Goal: Task Accomplishment & Management: Use online tool/utility

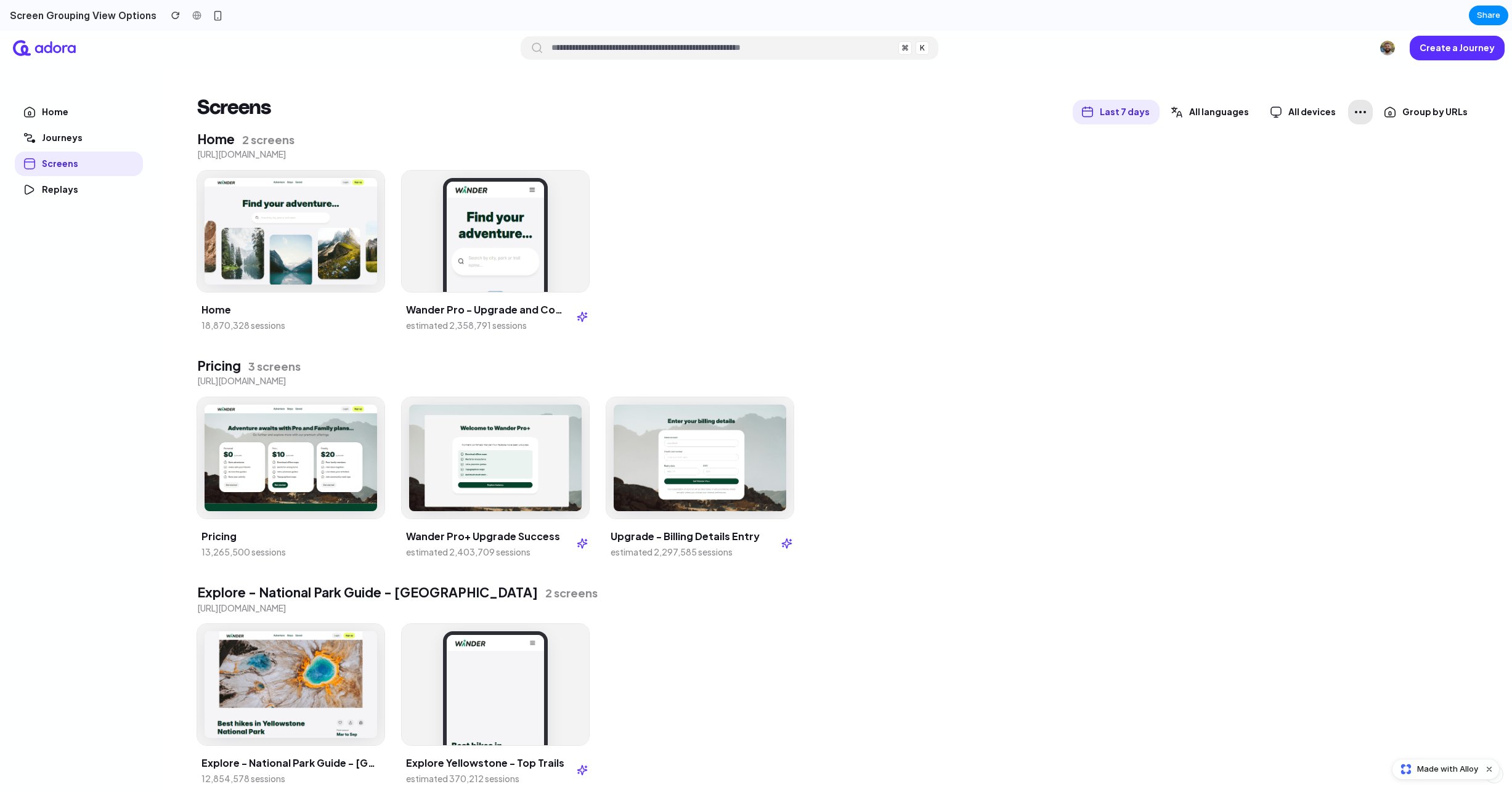
click at [1361, 115] on icon "button" at bounding box center [1360, 112] width 15 height 15
click at [1446, 109] on span "Group by URLs" at bounding box center [1434, 111] width 65 height 11
click at [1420, 145] on span "Group by URLs" at bounding box center [1409, 143] width 45 height 7
click at [1427, 117] on span "Group by URLs" at bounding box center [1434, 111] width 65 height 11
click at [1412, 168] on span "Don't group" at bounding box center [1405, 169] width 37 height 7
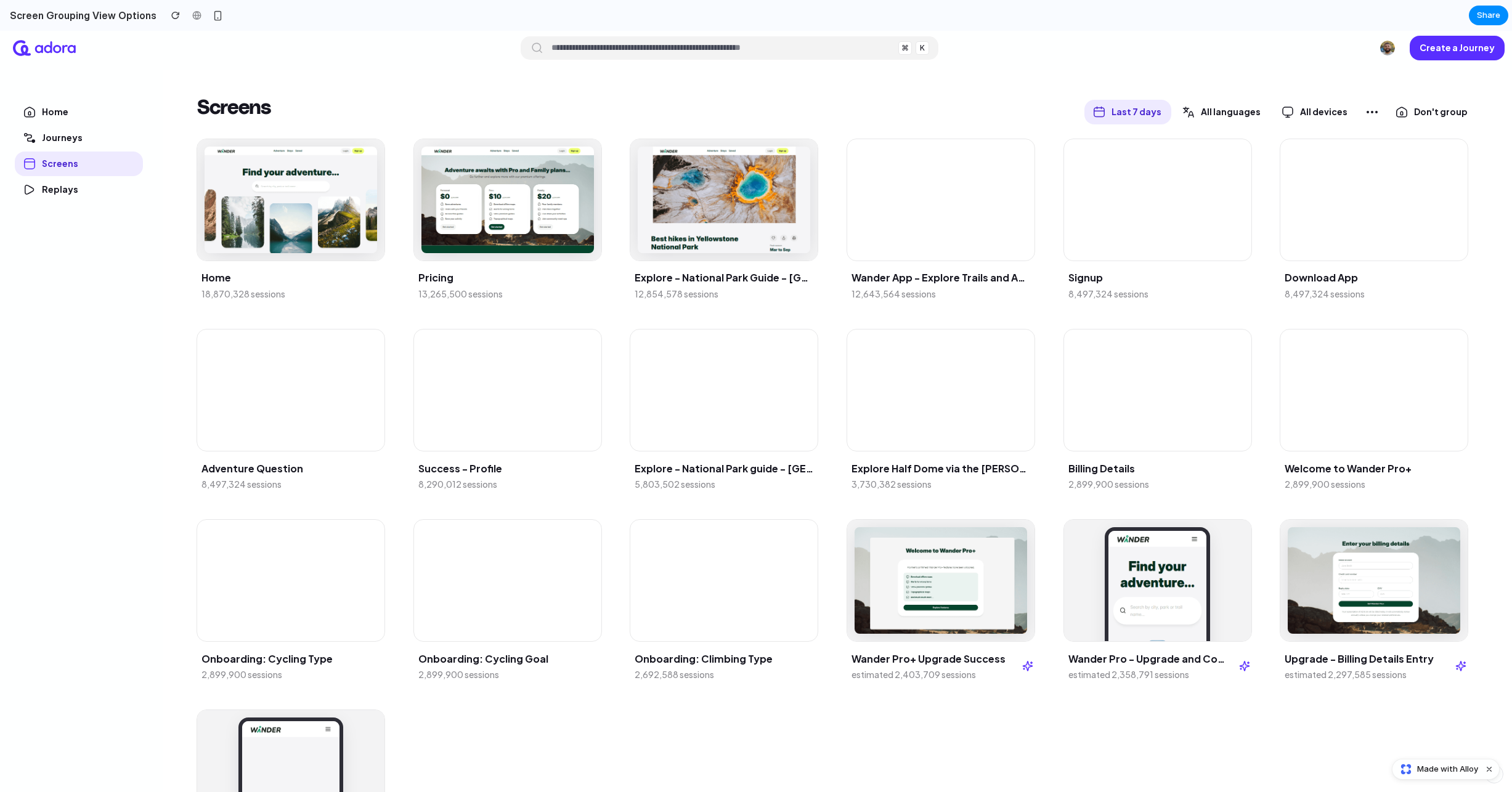
click at [1435, 117] on span "Don't group" at bounding box center [1440, 111] width 54 height 11
click at [1418, 148] on li "Group by URLs" at bounding box center [1428, 143] width 70 height 19
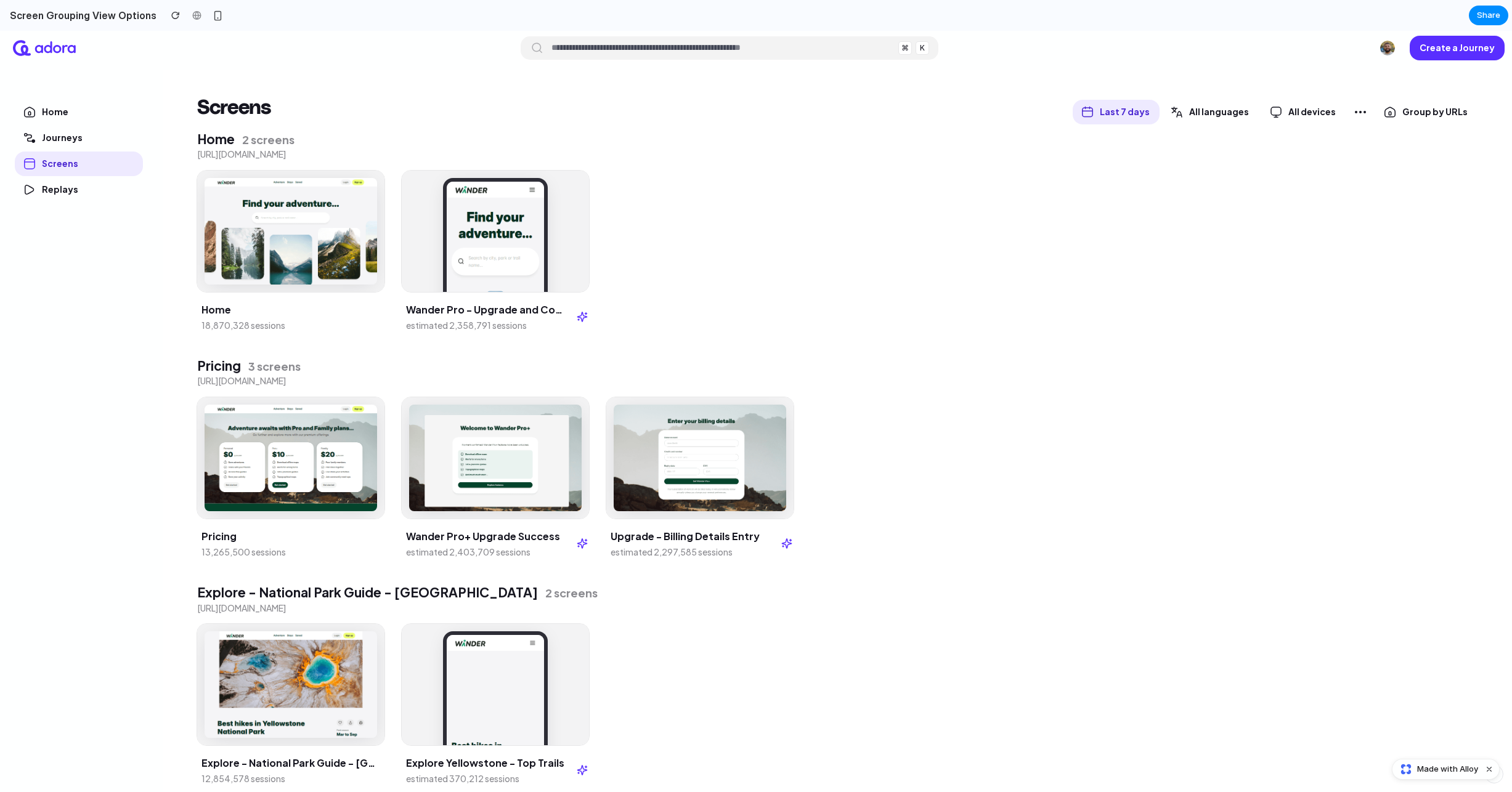
click at [1423, 117] on div "Group by URLs" at bounding box center [1426, 112] width 102 height 25
click at [1404, 171] on span "Don't group" at bounding box center [1405, 169] width 37 height 7
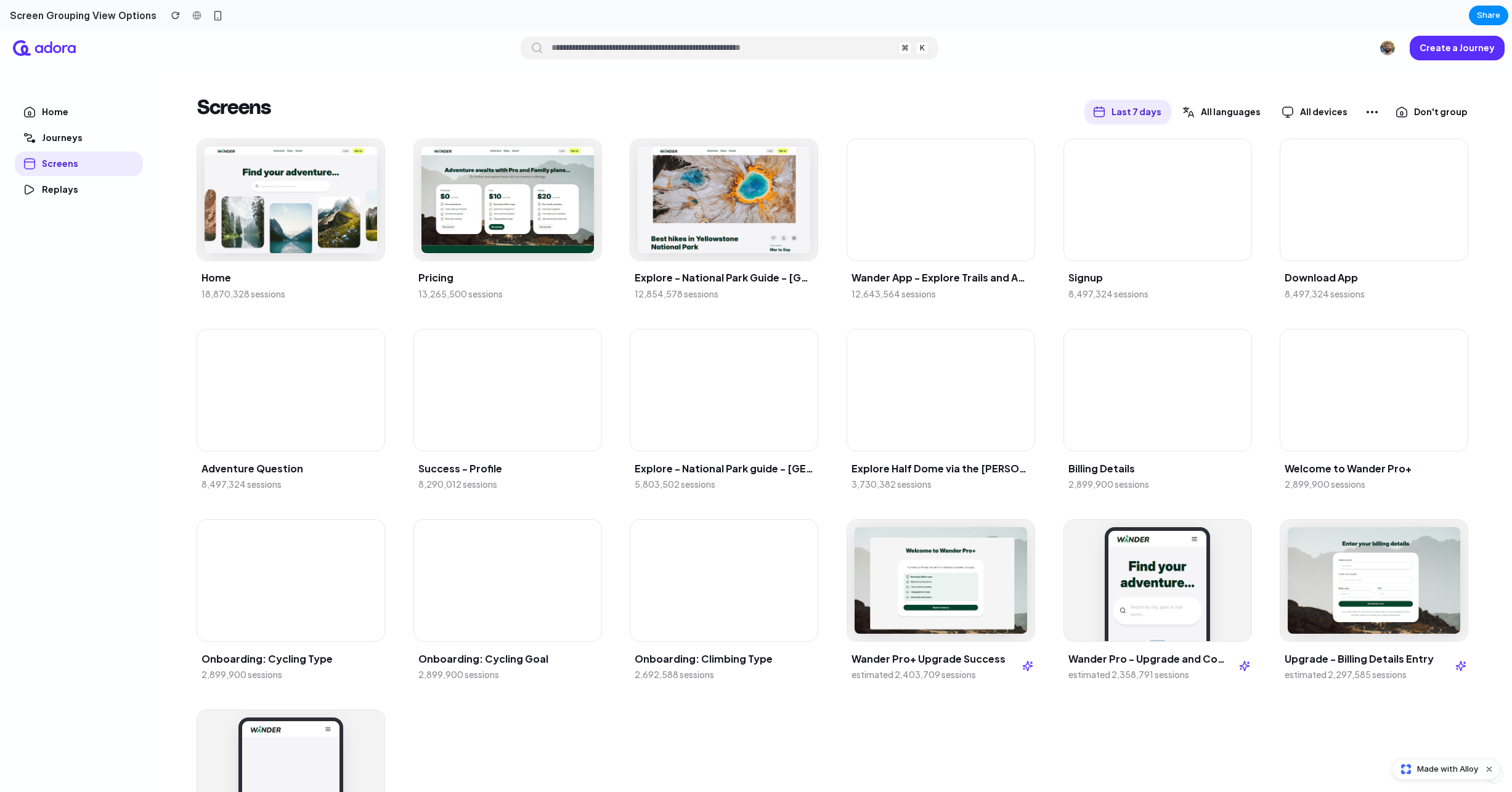
click at [1429, 112] on span "Don't group" at bounding box center [1440, 111] width 54 height 11
click at [1412, 144] on span "Group by URLs" at bounding box center [1420, 143] width 45 height 7
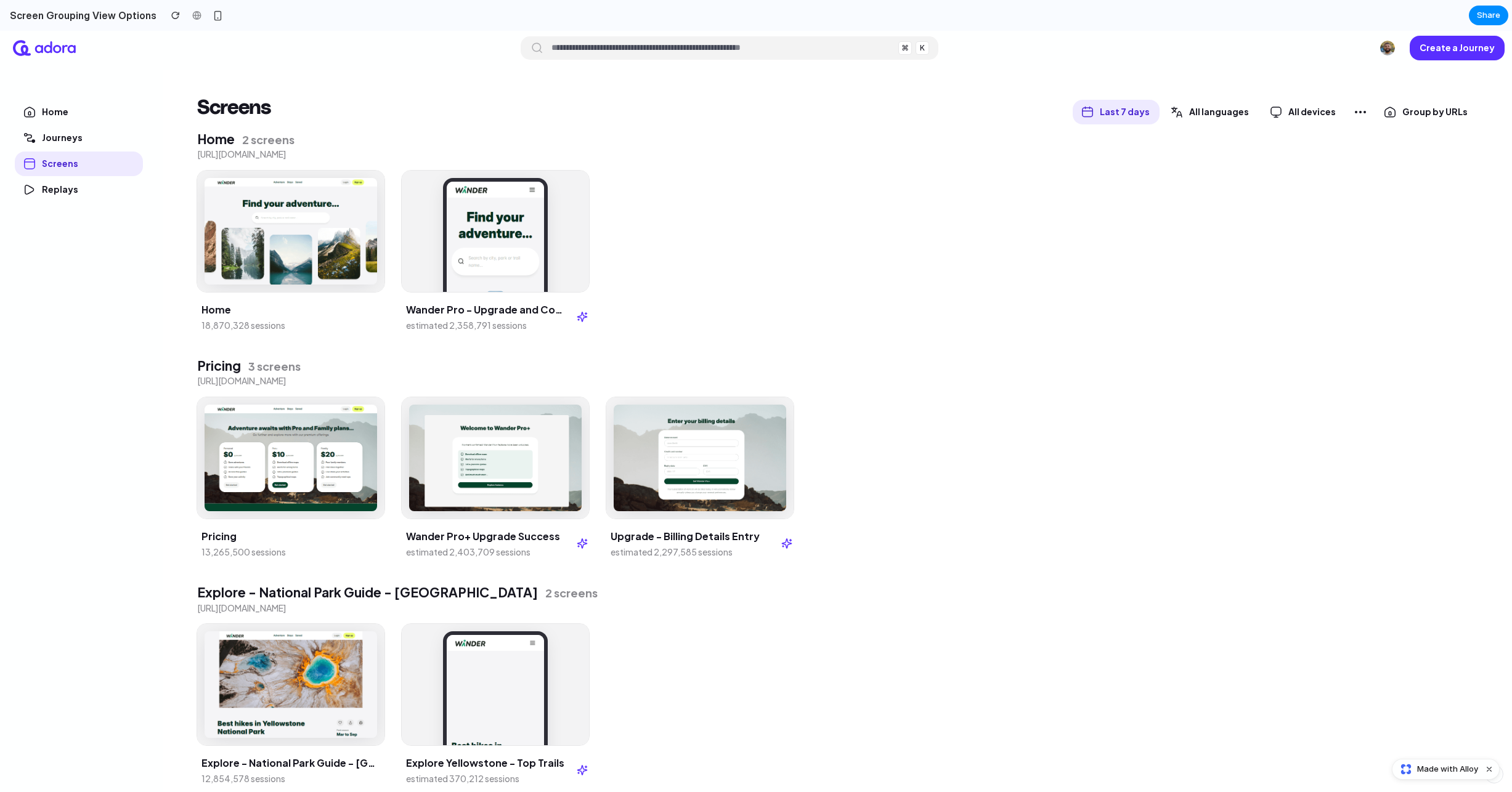
click at [1416, 112] on span "Group by URLs" at bounding box center [1434, 111] width 65 height 11
click at [1406, 171] on span "Don't group" at bounding box center [1405, 169] width 37 height 7
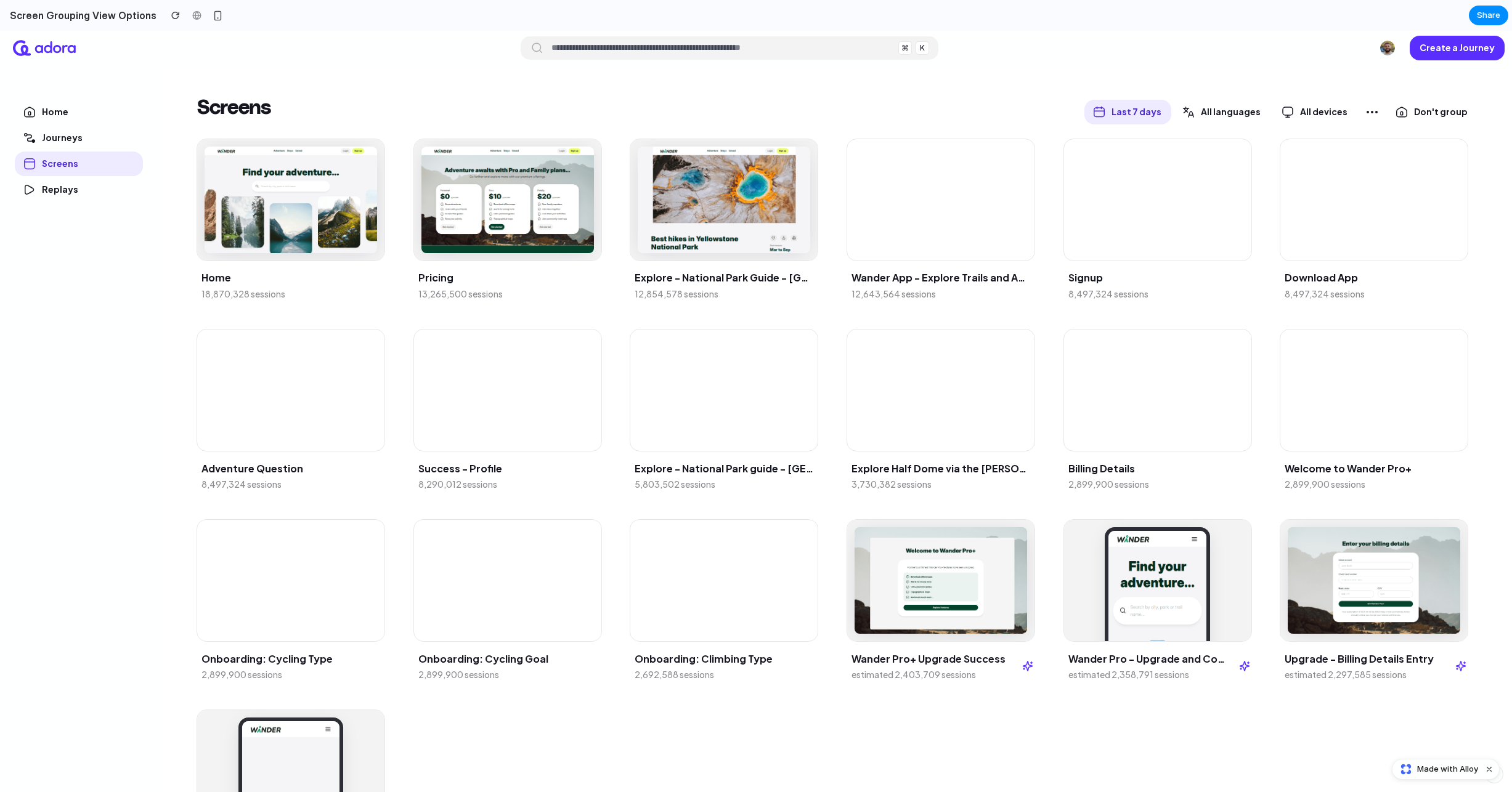
click at [1418, 113] on span "Don't group" at bounding box center [1440, 111] width 54 height 11
click at [1410, 142] on span "Group by URLs" at bounding box center [1420, 143] width 45 height 7
